Goal: Book appointment/travel/reservation

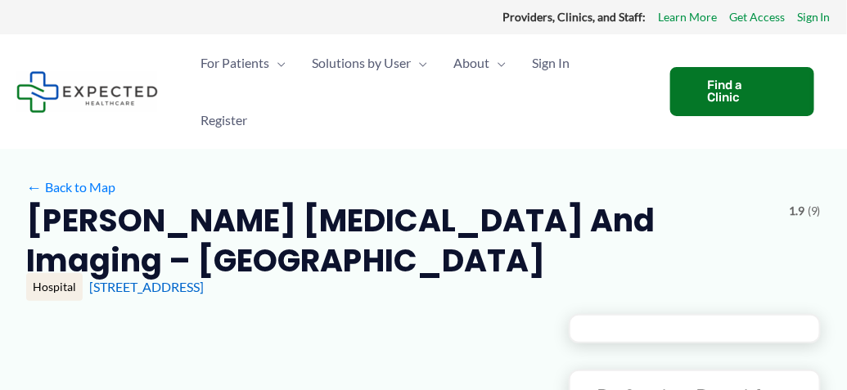
type input "**********"
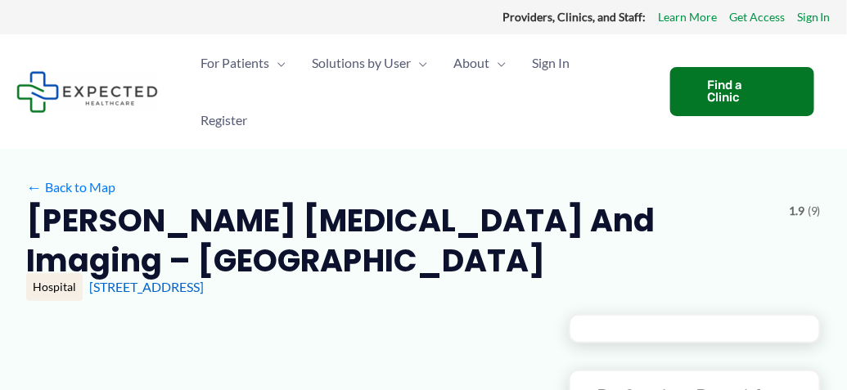
type input "**********"
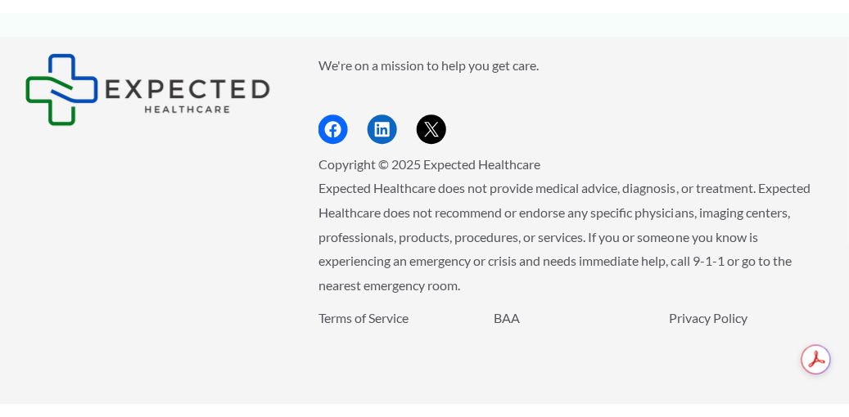
scroll to position [2235, 0]
